Goal: Check status: Check status

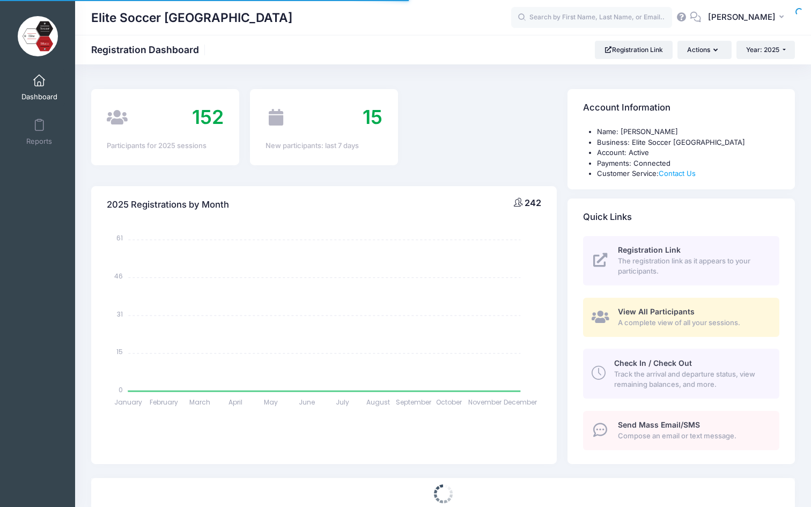
select select
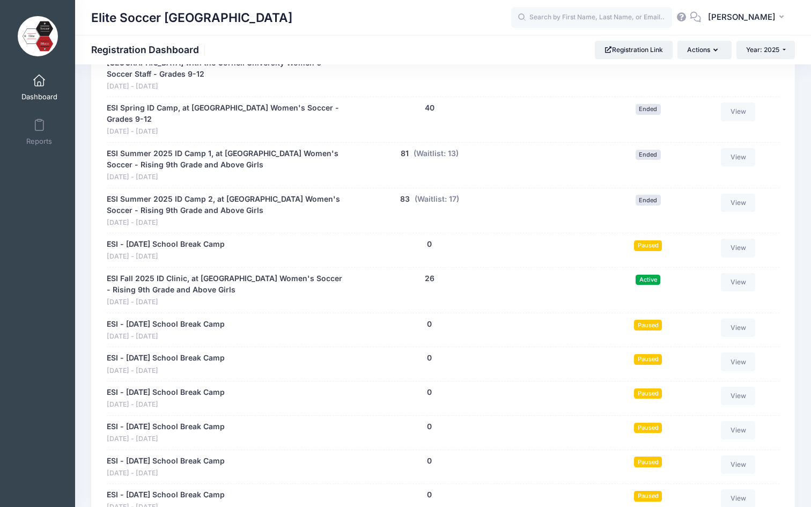
scroll to position [513, 0]
click at [739, 272] on link "View" at bounding box center [738, 281] width 34 height 18
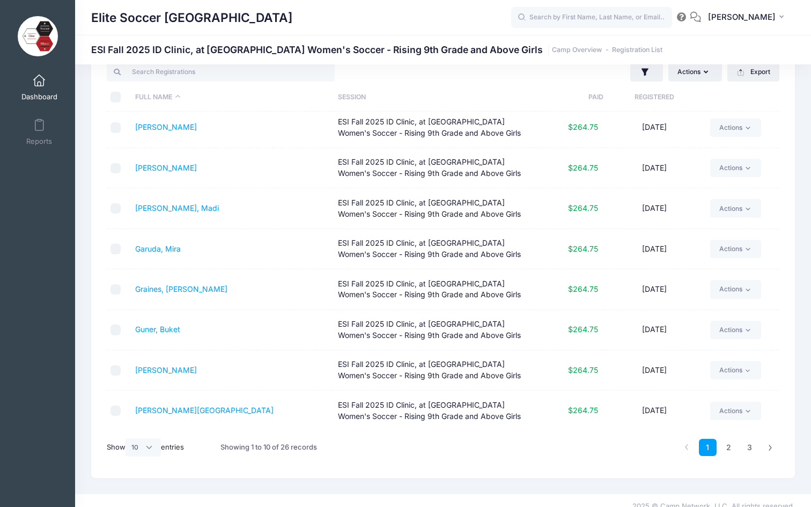
scroll to position [45, 0]
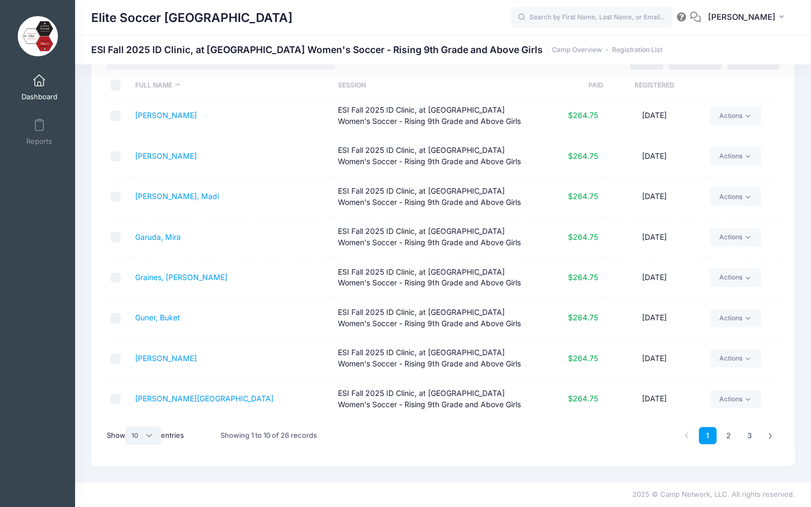
click at [145, 432] on select "All 10 25 50" at bounding box center [142, 435] width 35 height 18
select select "50"
click at [127, 426] on select "All 10 25 50" at bounding box center [142, 435] width 35 height 18
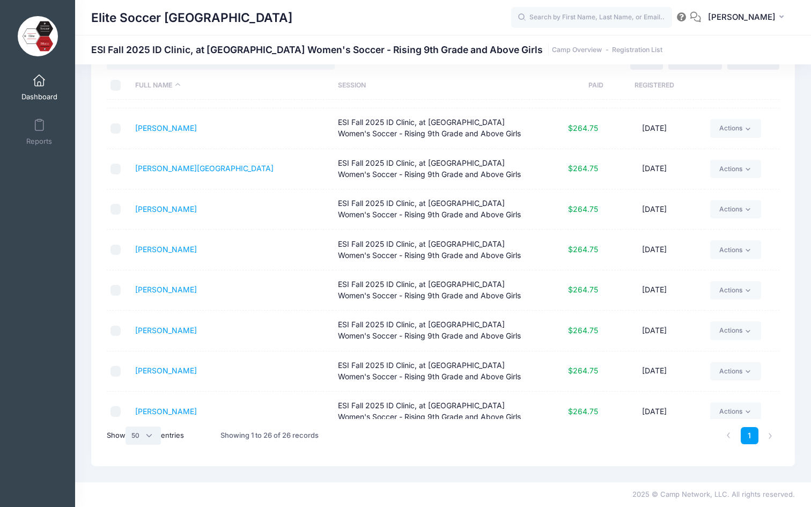
scroll to position [732, 0]
